Goal: Go to known website: Access a specific website the user already knows

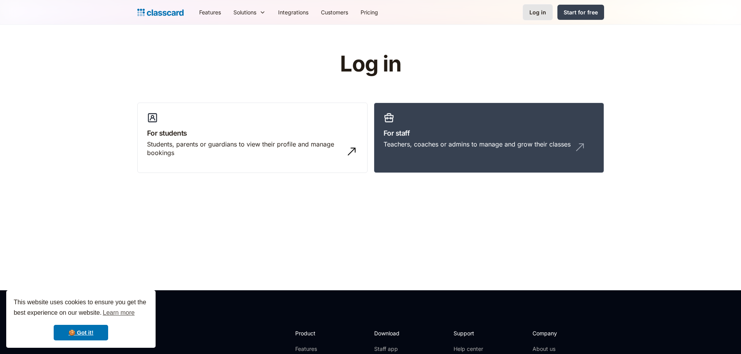
click at [536, 12] on div "Log in" at bounding box center [537, 12] width 17 height 8
click at [515, 123] on link "For staff Teachers, coaches or admins to manage and grow their classes" at bounding box center [489, 138] width 230 height 71
